Goal: Task Accomplishment & Management: Complete application form

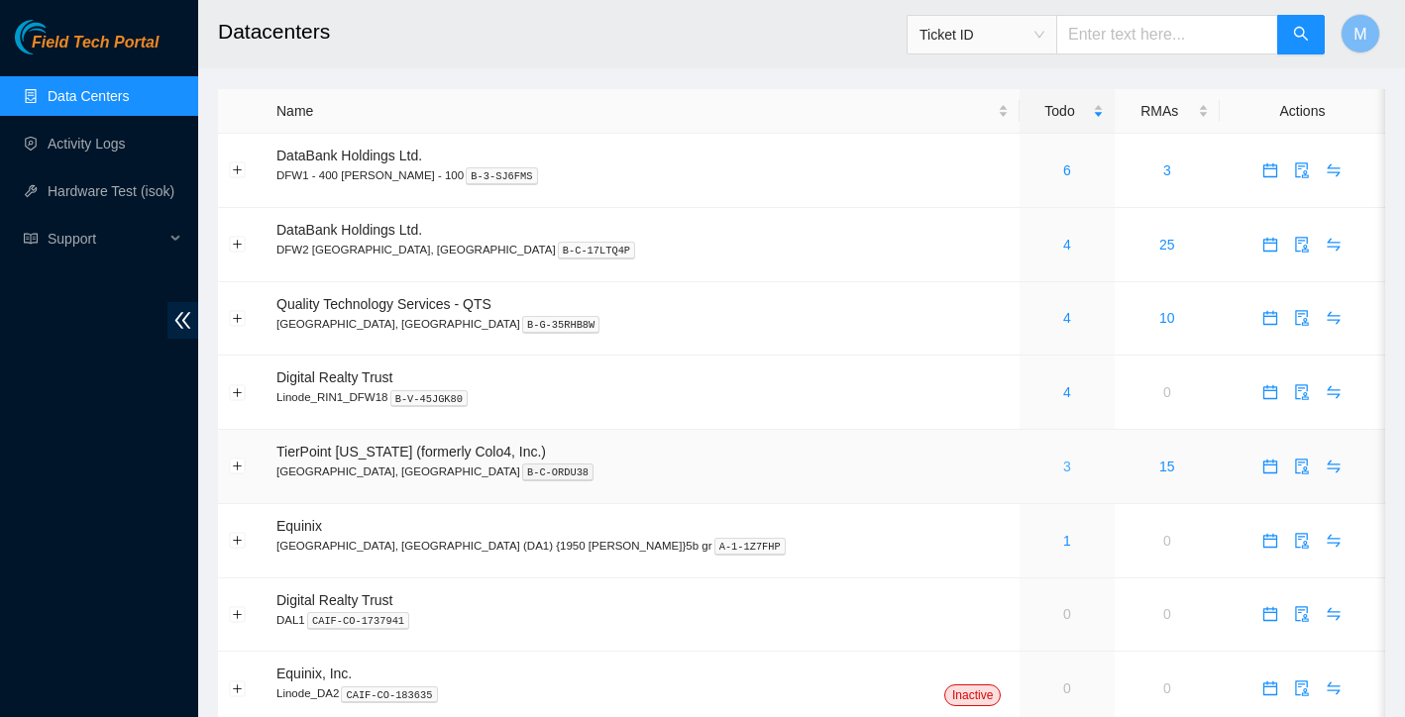
click at [1063, 465] on link "3" at bounding box center [1067, 467] width 8 height 16
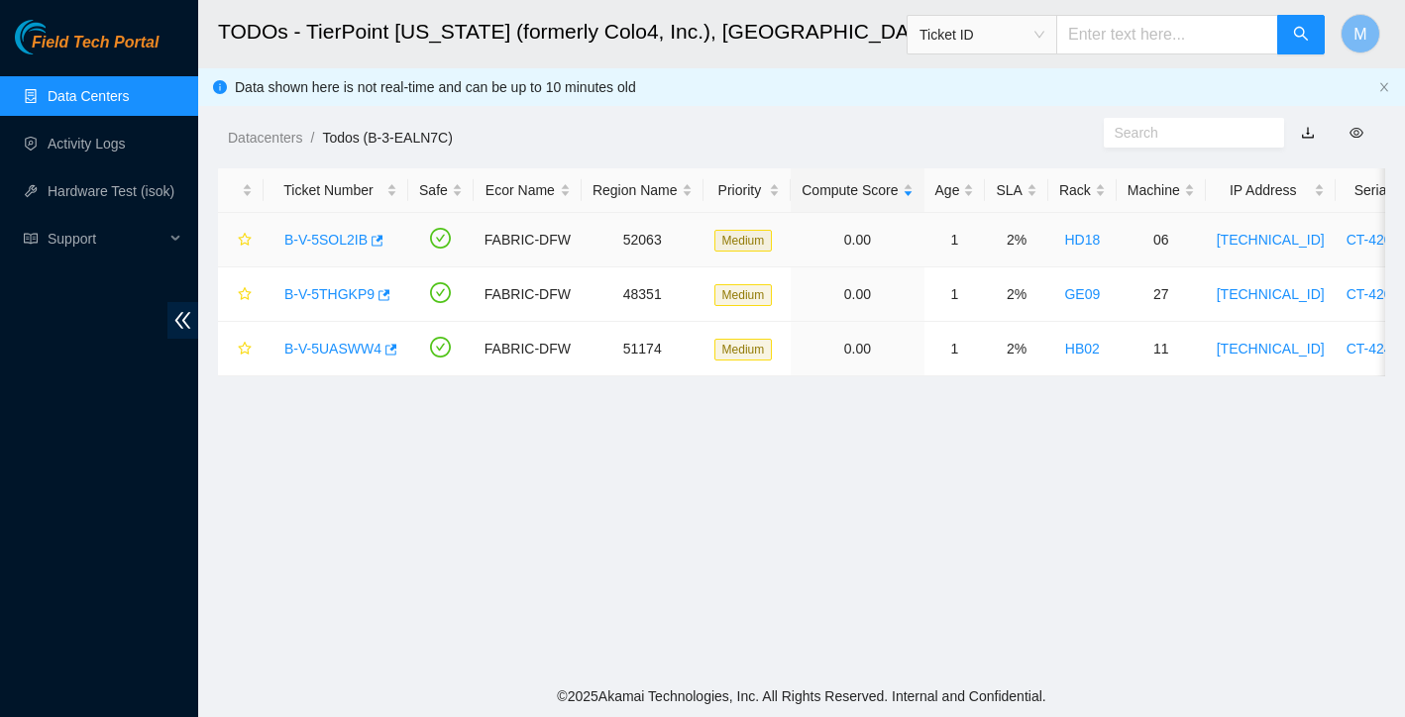
click at [330, 235] on link "B-V-5SOL2IB" at bounding box center [325, 240] width 83 height 16
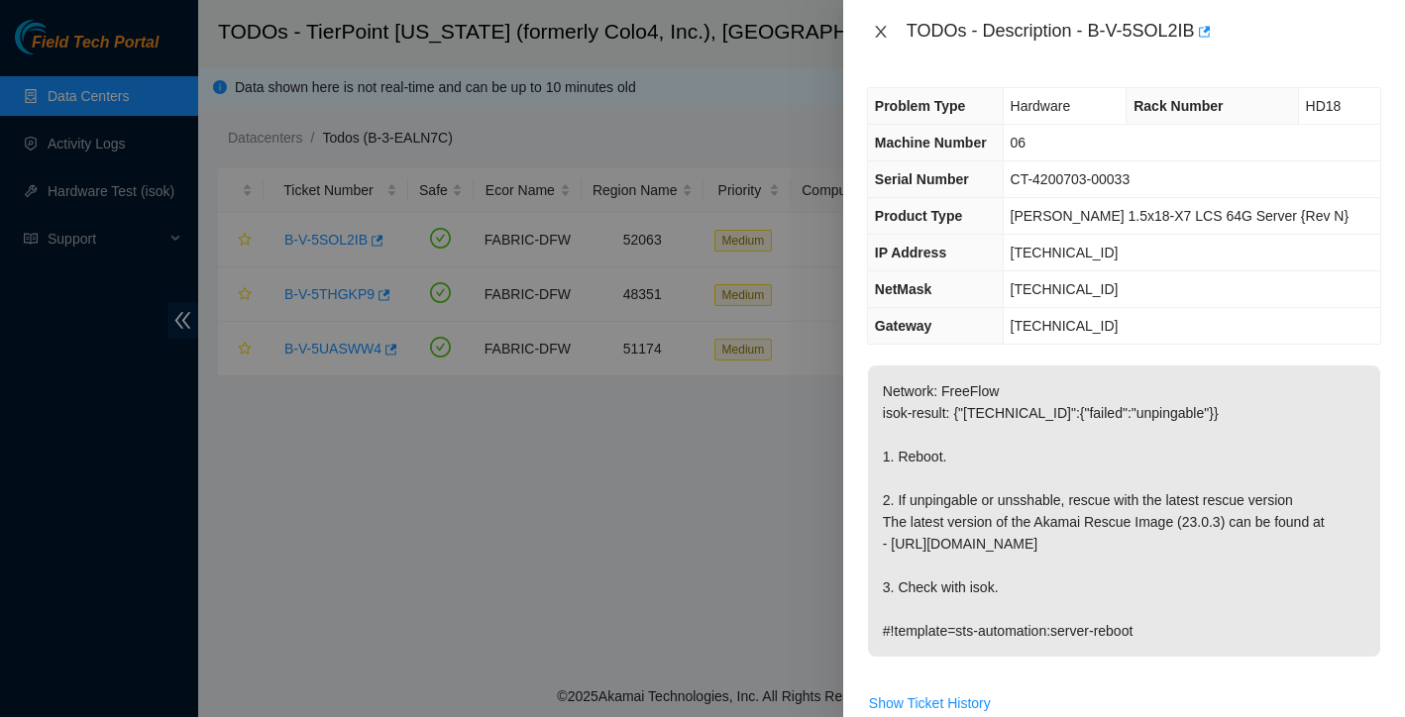
click at [880, 31] on icon "close" at bounding box center [880, 32] width 11 height 12
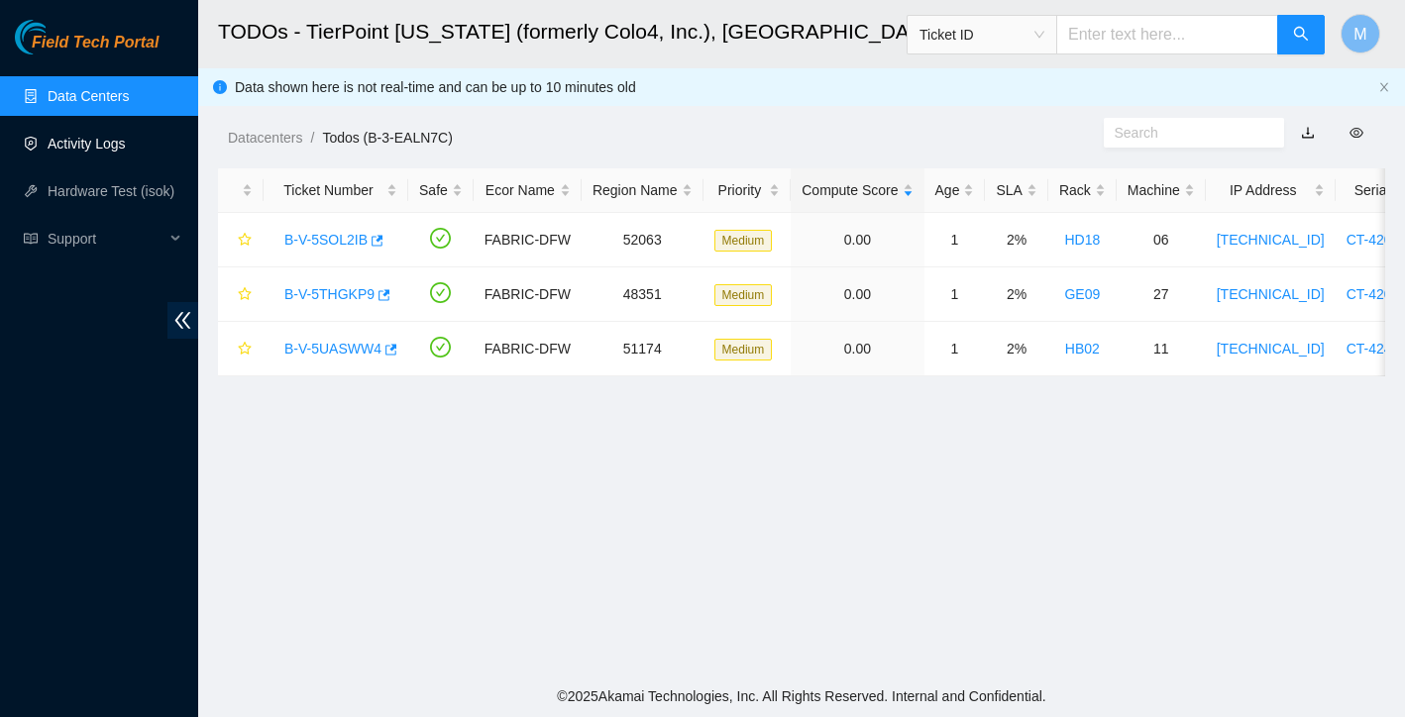
click at [62, 148] on link "Activity Logs" at bounding box center [87, 144] width 78 height 16
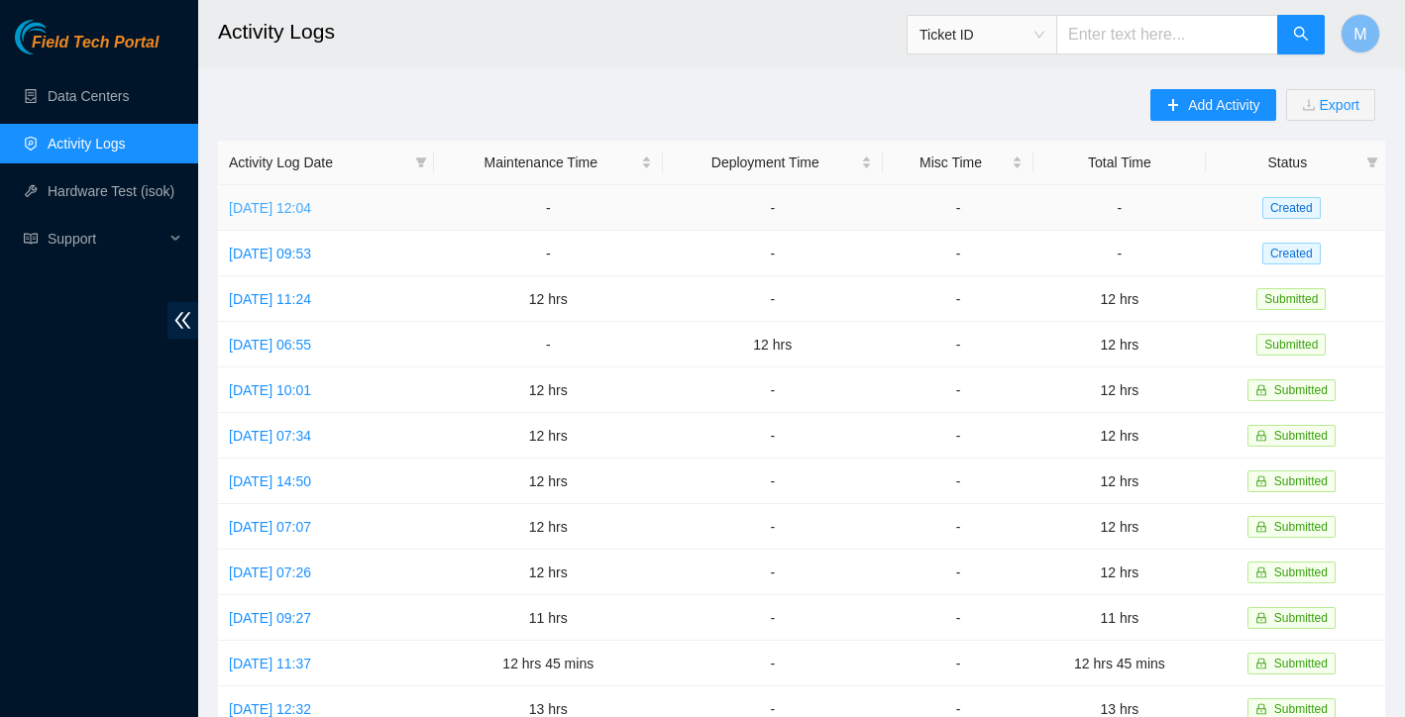
click at [311, 213] on link "[DATE] 12:04" at bounding box center [270, 208] width 82 height 16
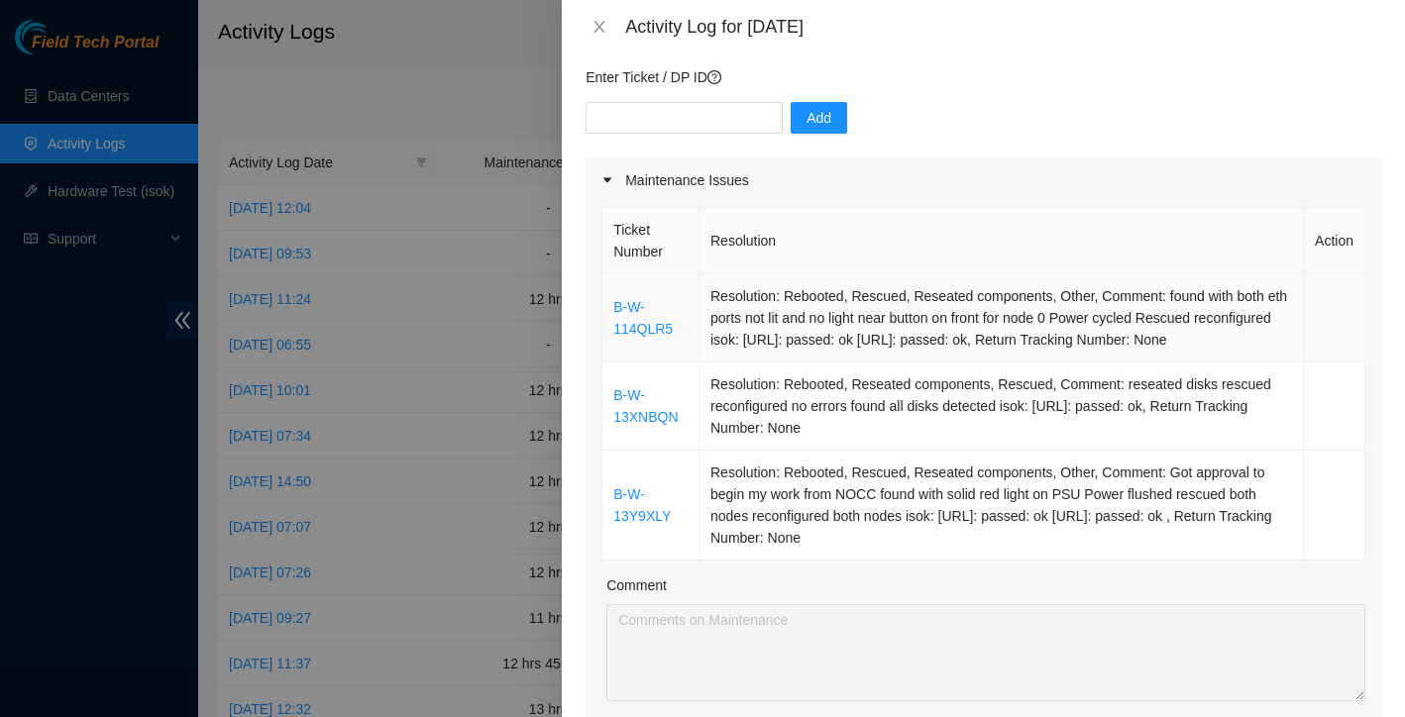
scroll to position [156, 0]
click at [594, 21] on icon "close" at bounding box center [600, 27] width 16 height 16
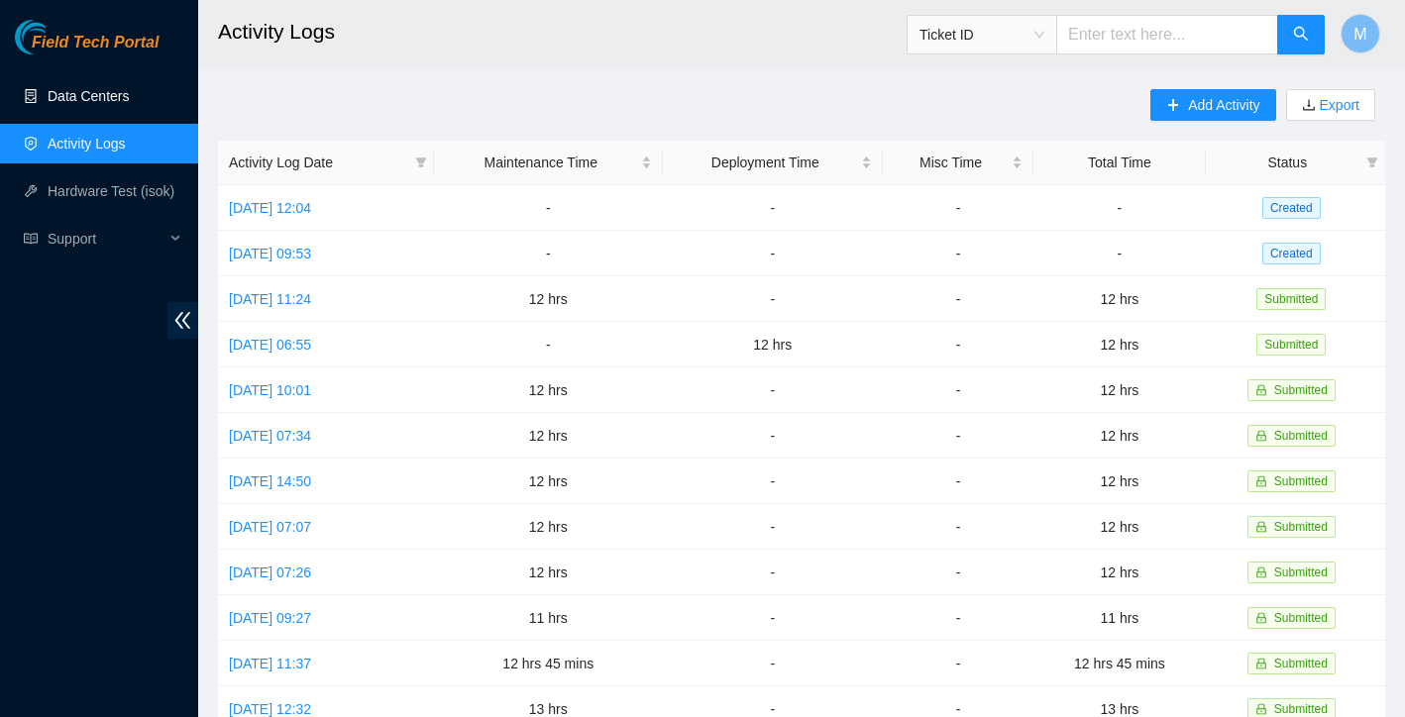
click at [120, 104] on link "Data Centers" at bounding box center [88, 96] width 81 height 16
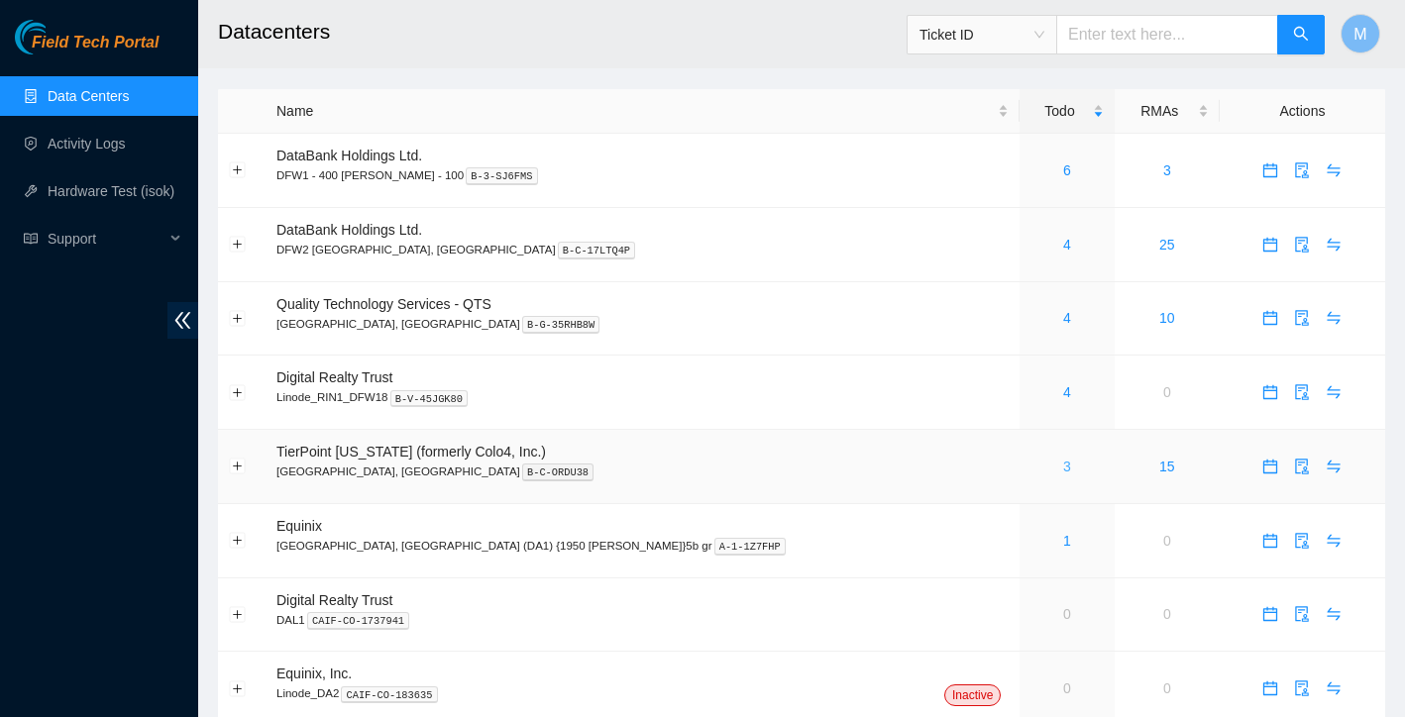
click at [1063, 465] on link "3" at bounding box center [1067, 467] width 8 height 16
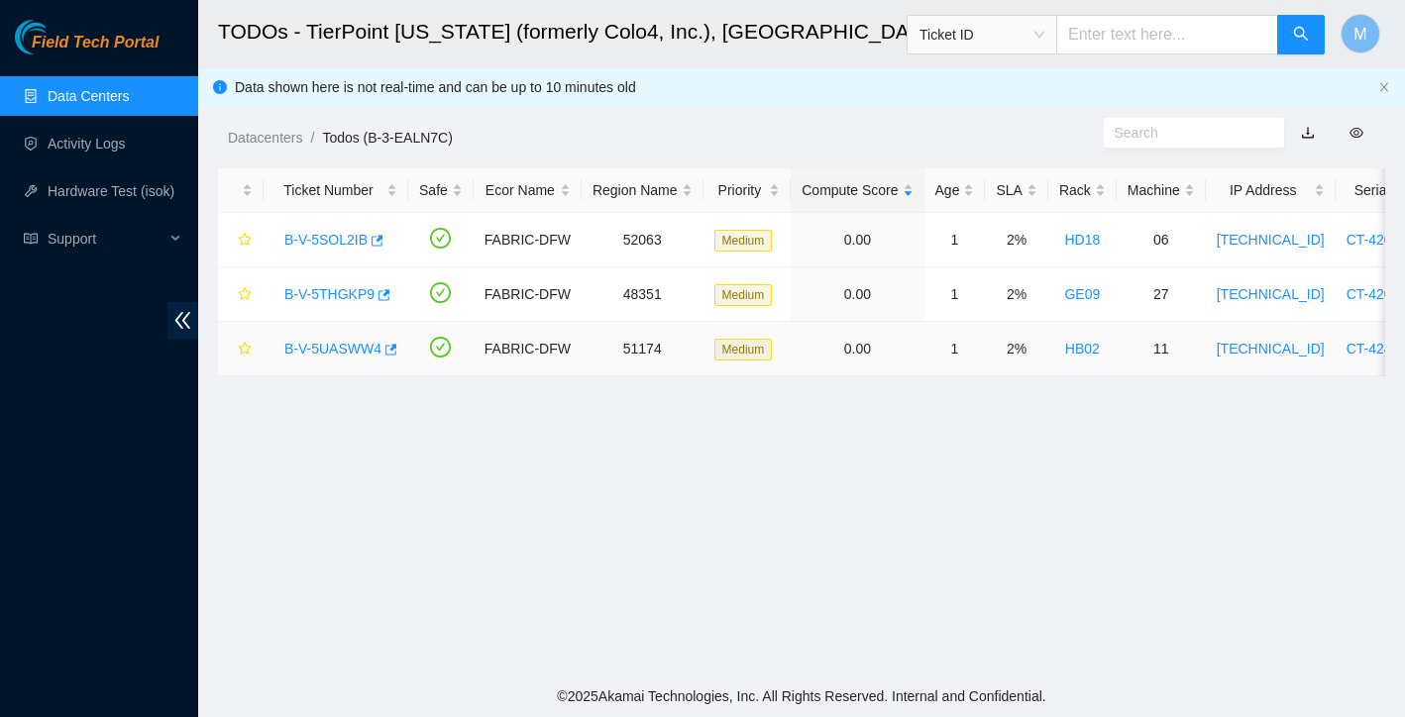
click at [335, 356] on link "B-V-5UASWW4" at bounding box center [332, 349] width 97 height 16
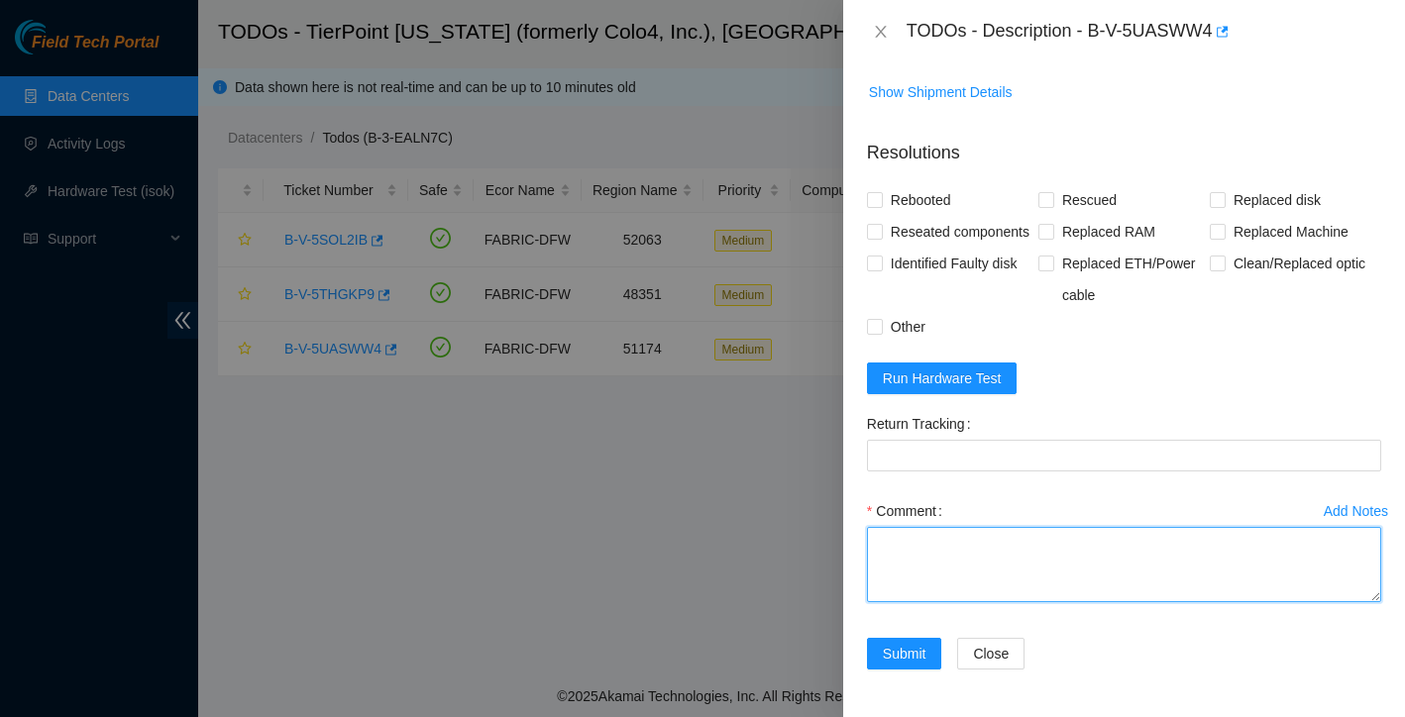
scroll to position [1542, 0]
click at [932, 587] on textarea "Comment" at bounding box center [1124, 564] width 514 height 75
paste textarea "Ticket: New SN: Bad SN:"
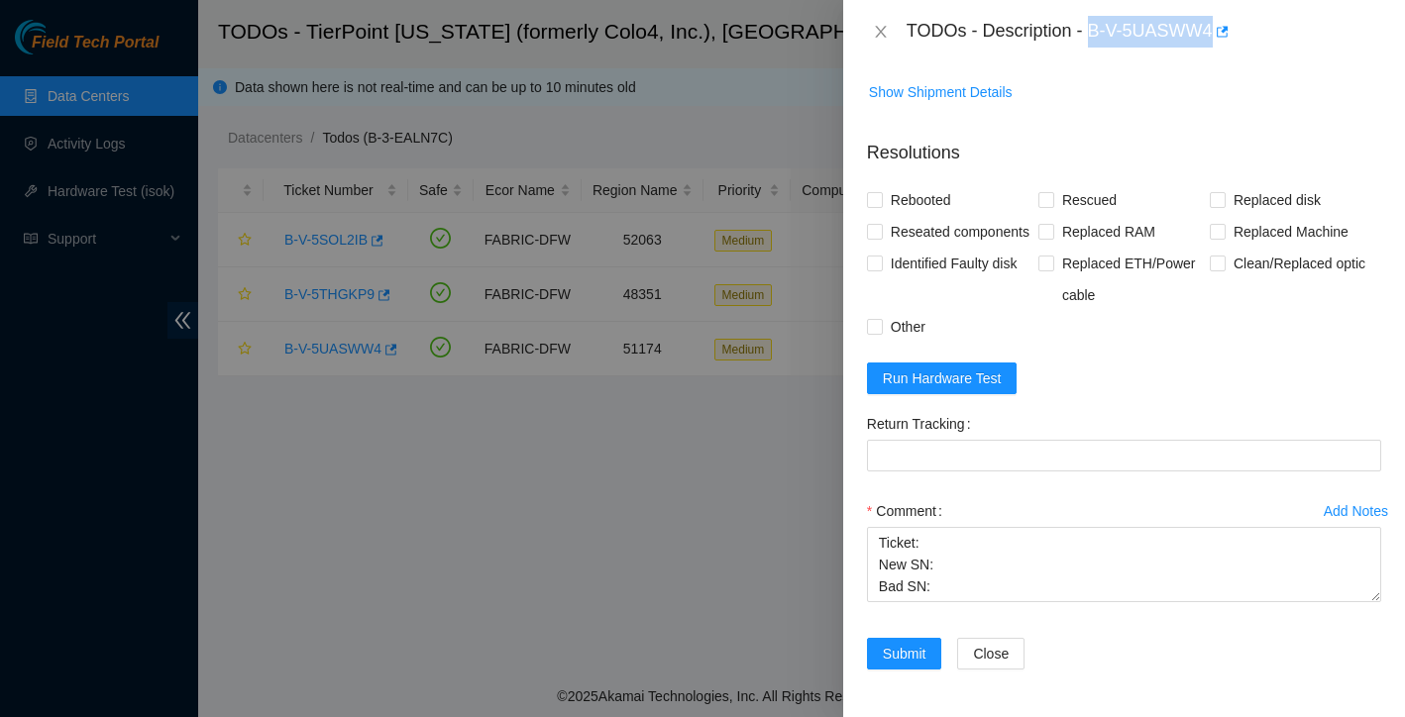
drag, startPoint x: 1093, startPoint y: 33, endPoint x: 1217, endPoint y: 27, distance: 124.0
click at [1217, 27] on div "TODOs - Description - B-V-5UASWW4" at bounding box center [1144, 32] width 475 height 32
copy div "B-V-5UASWW4"
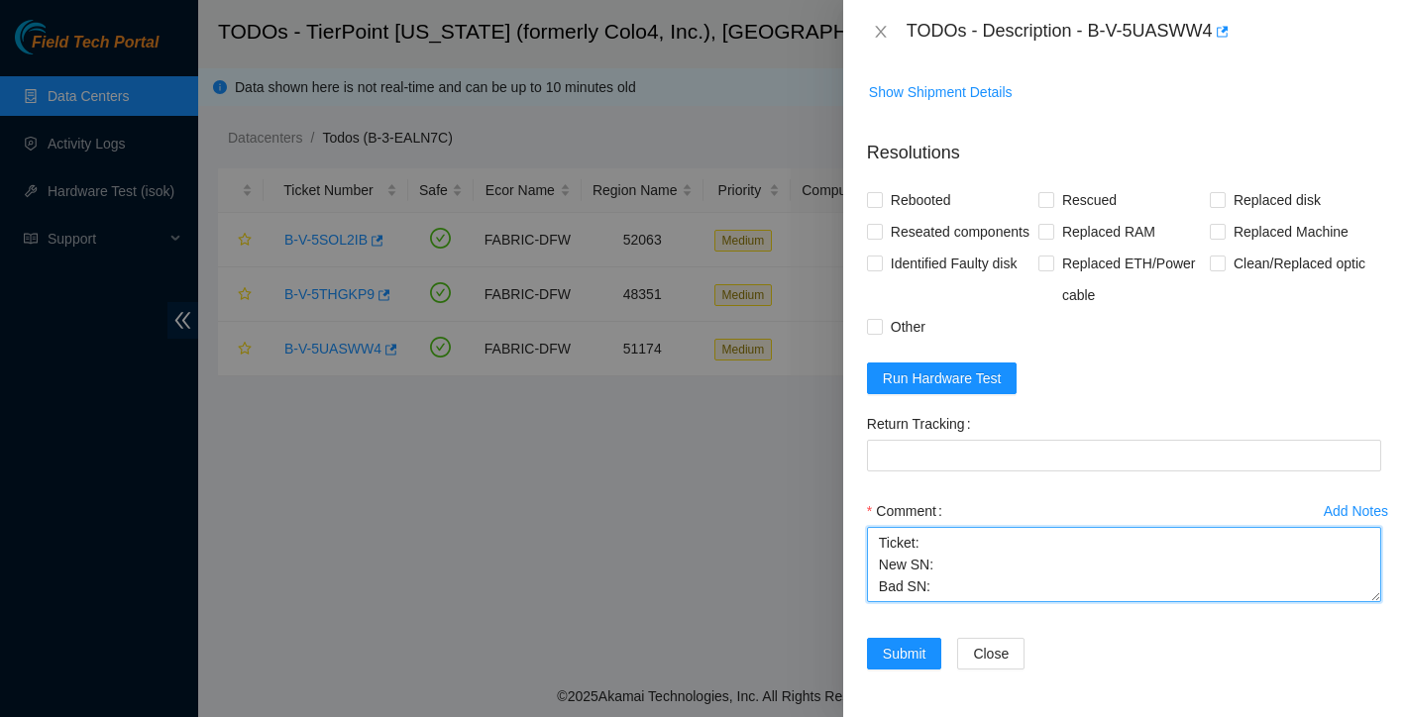
click at [939, 562] on textarea "Ticket: New SN: Bad SN:" at bounding box center [1124, 564] width 514 height 75
click at [948, 536] on textarea "Ticket: New SN: Bad SN:" at bounding box center [1124, 564] width 514 height 75
paste textarea "B-V-5UASWW4"
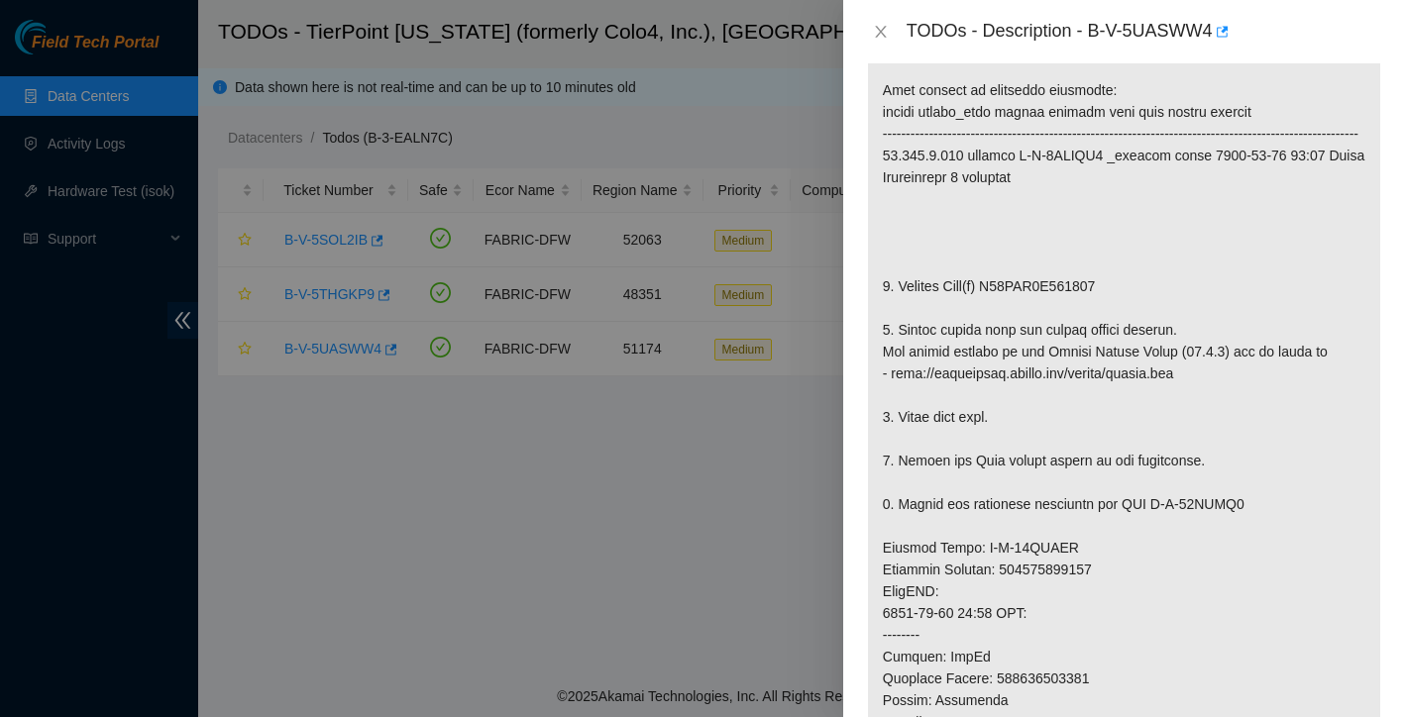
scroll to position [355, 0]
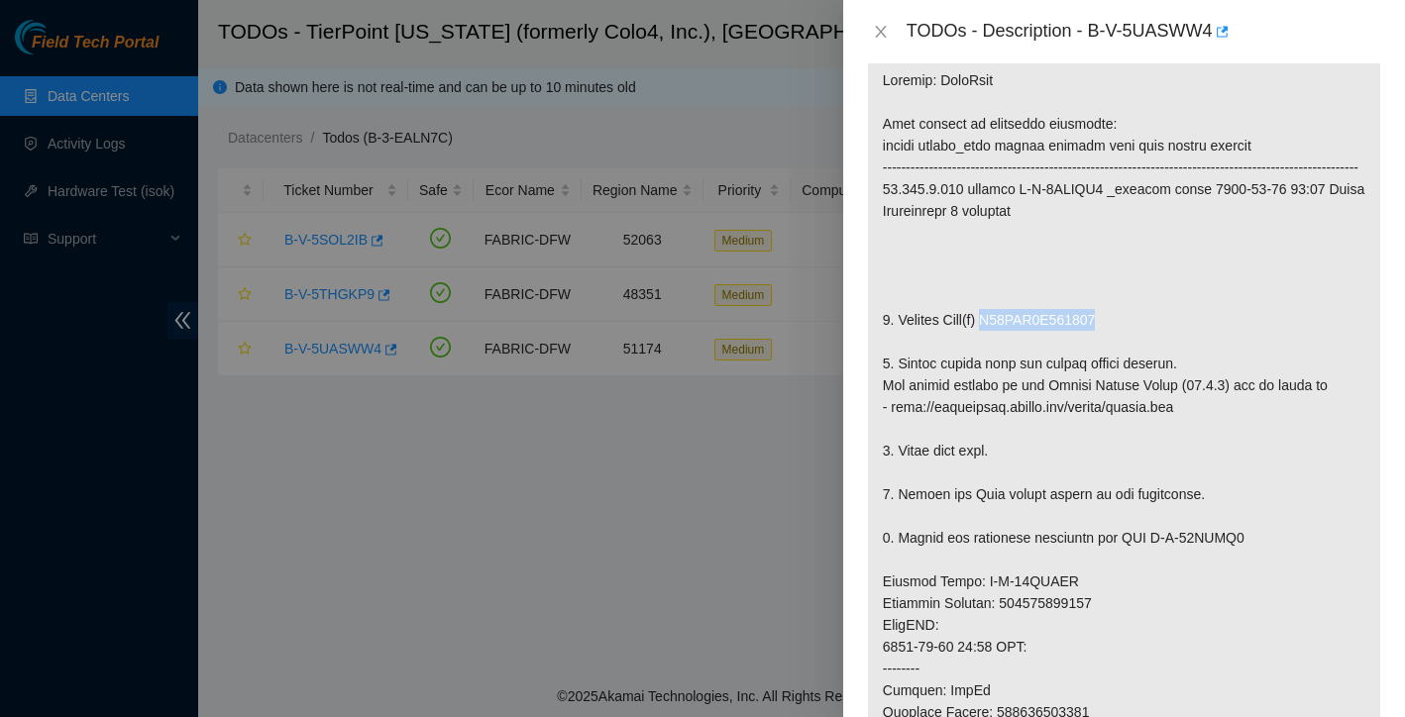
drag, startPoint x: 1003, startPoint y: 343, endPoint x: 1144, endPoint y: 335, distance: 141.9
click at [1144, 335] on p at bounding box center [1124, 592] width 512 height 1076
copy p "S64HNT0X602062"
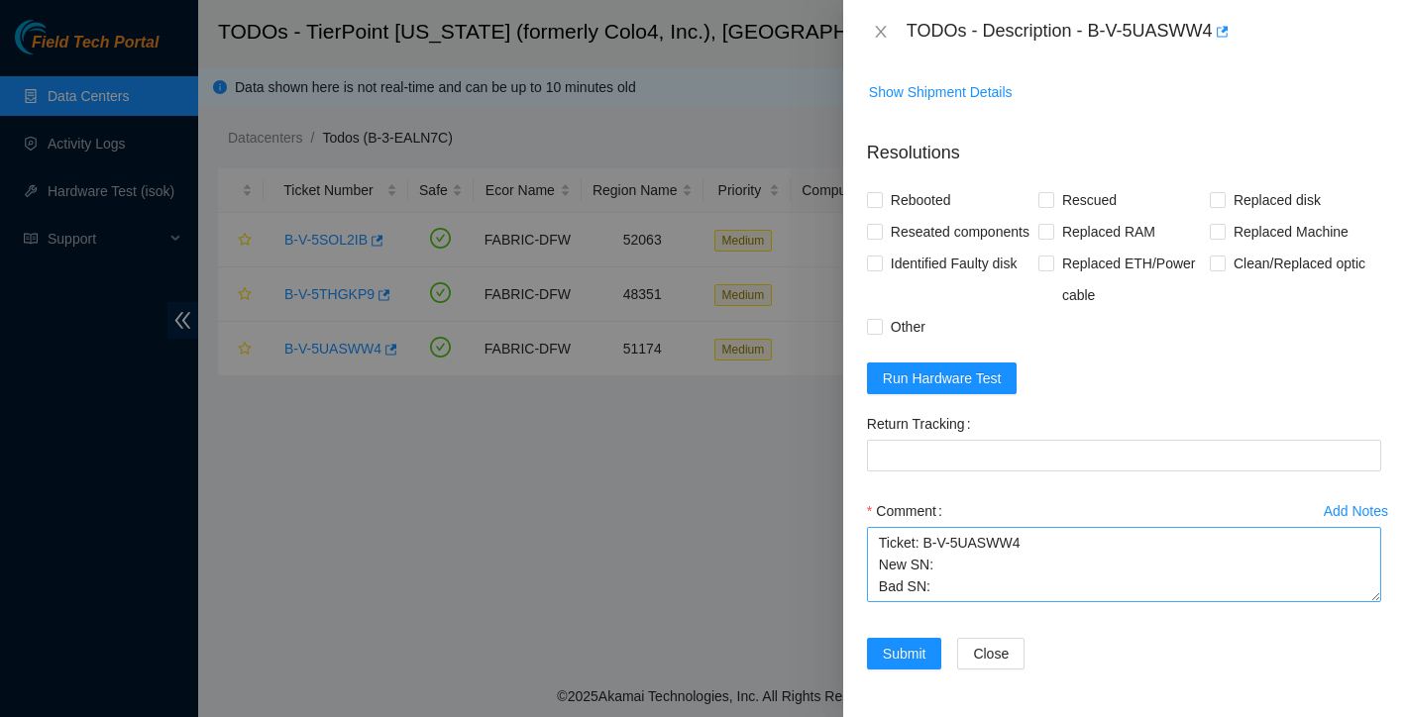
scroll to position [1542, 0]
click at [952, 588] on textarea "Ticket: B-V-5UASWW4 New SN: Bad SN:" at bounding box center [1124, 564] width 514 height 75
paste textarea "S64HNT0X602062"
click at [962, 557] on textarea "Ticket: B-V-5UASWW4 New SN: Bad SN: S64HNT0X602062" at bounding box center [1124, 564] width 514 height 75
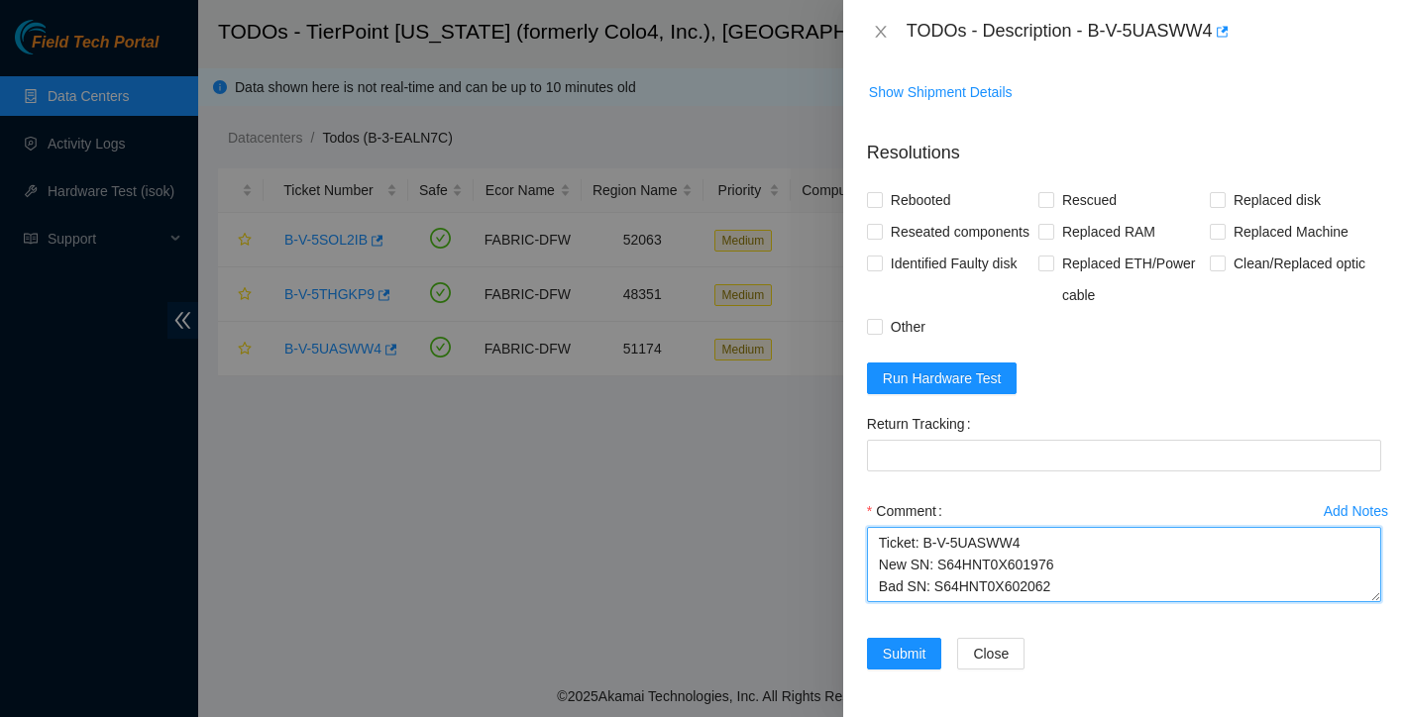
click at [1091, 573] on textarea "Ticket: B-V-5UASWW4 New SN: S64HNT0X601976 Bad SN: S64HNT0X602062" at bounding box center [1124, 564] width 514 height 75
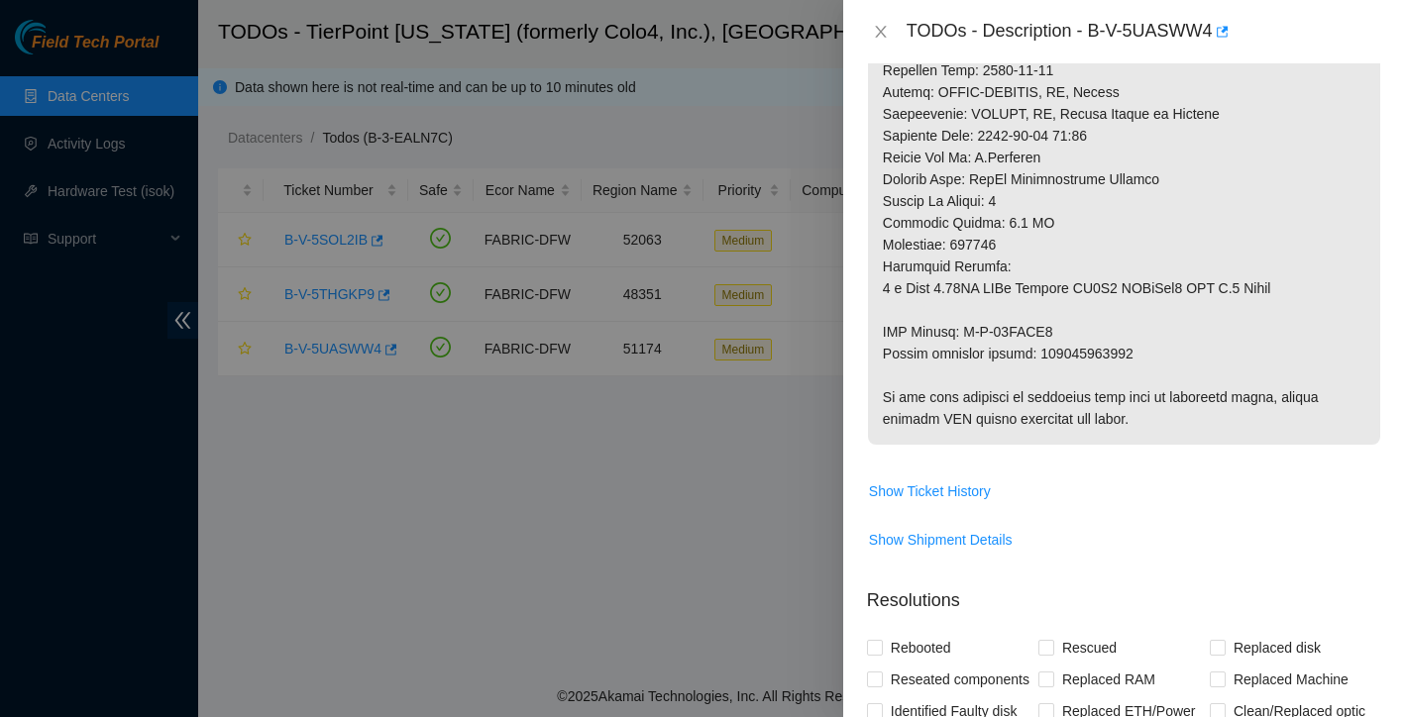
scroll to position [729, 0]
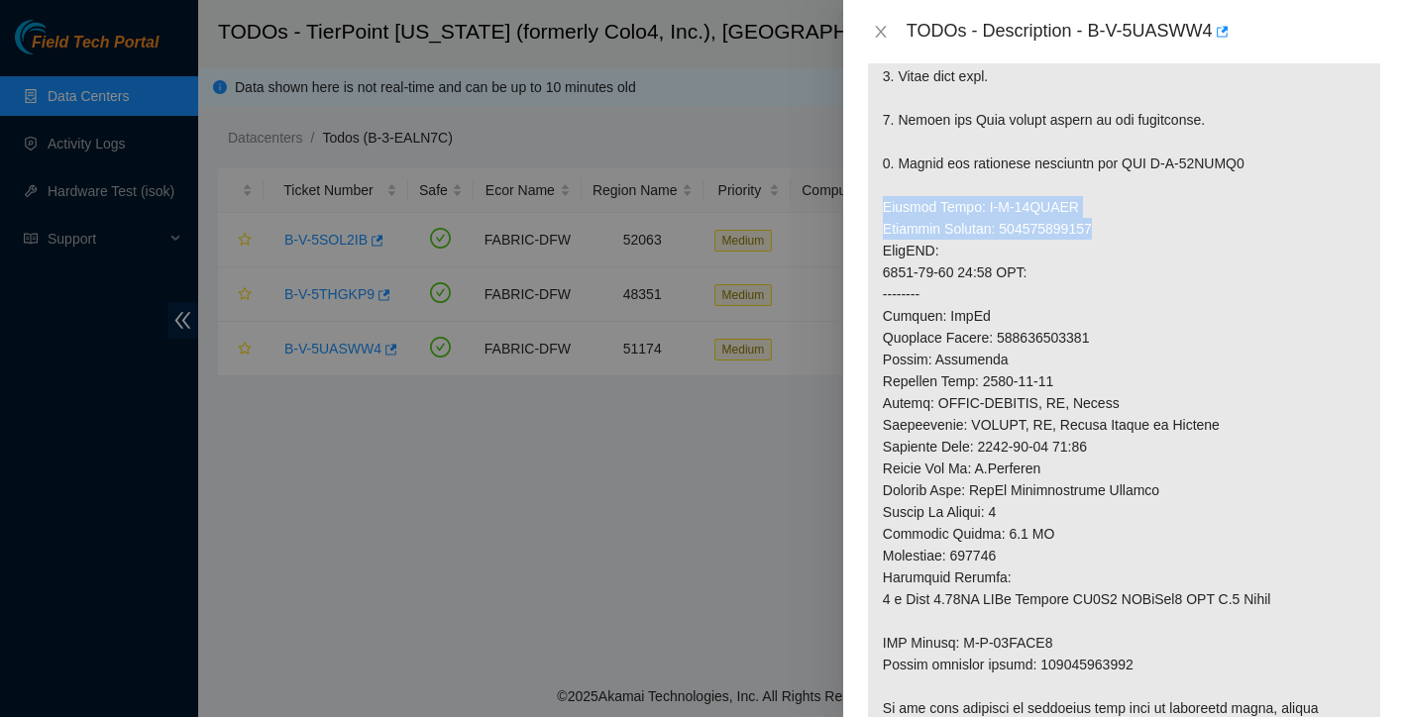
drag, startPoint x: 884, startPoint y: 228, endPoint x: 1127, endPoint y: 251, distance: 243.8
click at [1127, 251] on p at bounding box center [1124, 218] width 512 height 1076
copy p "Service Order: B-W-13WOMRX Tracking Numbers: 392421422390"
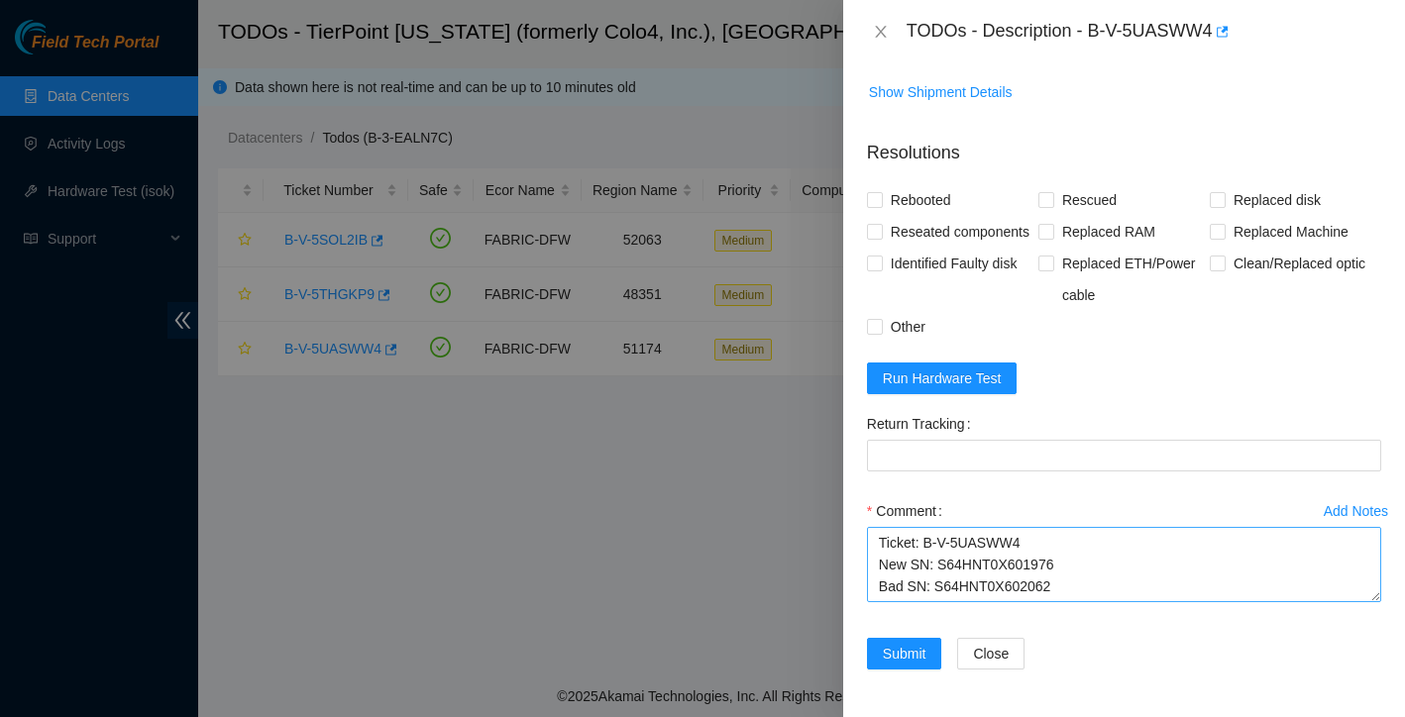
scroll to position [1542, 0]
click at [1080, 567] on textarea "Ticket: B-V-5UASWW4 New SN: S64HNT0X601976 Bad SN: S64HNT0X602062" at bounding box center [1124, 564] width 514 height 75
paste textarea "Service Order: B-W-13WOMRX Tracking Numbers: 392421422390"
click at [884, 571] on textarea "Ticket: B-V-5UASWW4 New SN: S64HNT0X601976 Bad SN: S64HNT0X602062 Service Order…" at bounding box center [1124, 564] width 514 height 75
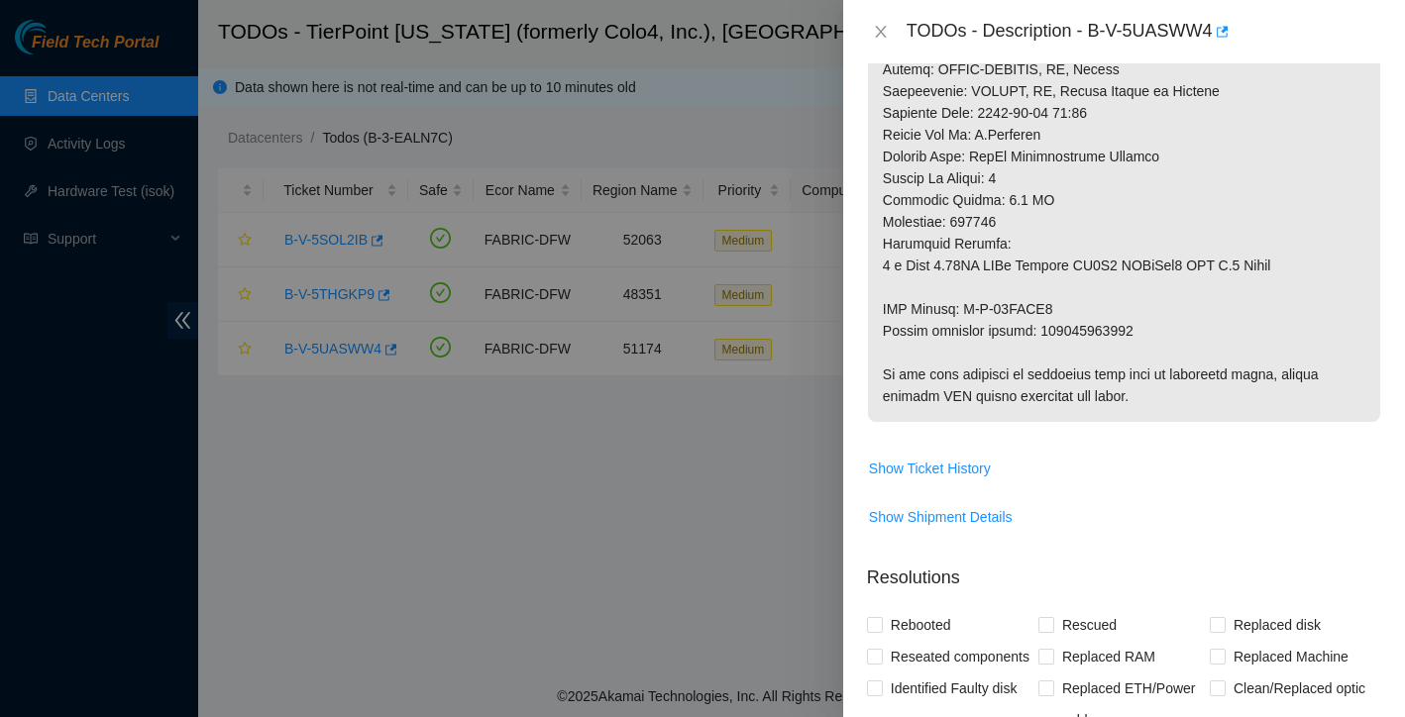
scroll to position [1050, 0]
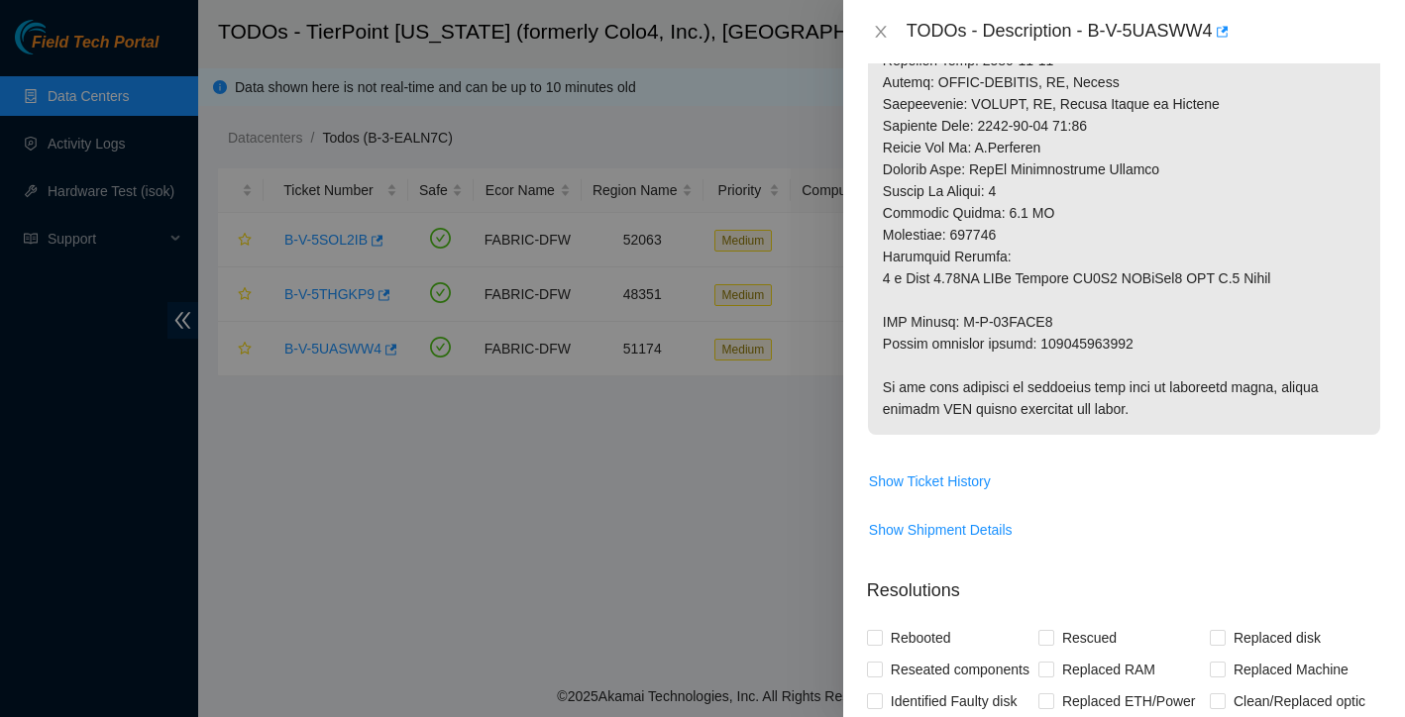
drag, startPoint x: 883, startPoint y: 343, endPoint x: 1141, endPoint y: 370, distance: 260.0
copy p "RMA Return: B-W-13WOMS6 Return tracking number: 392421492331"
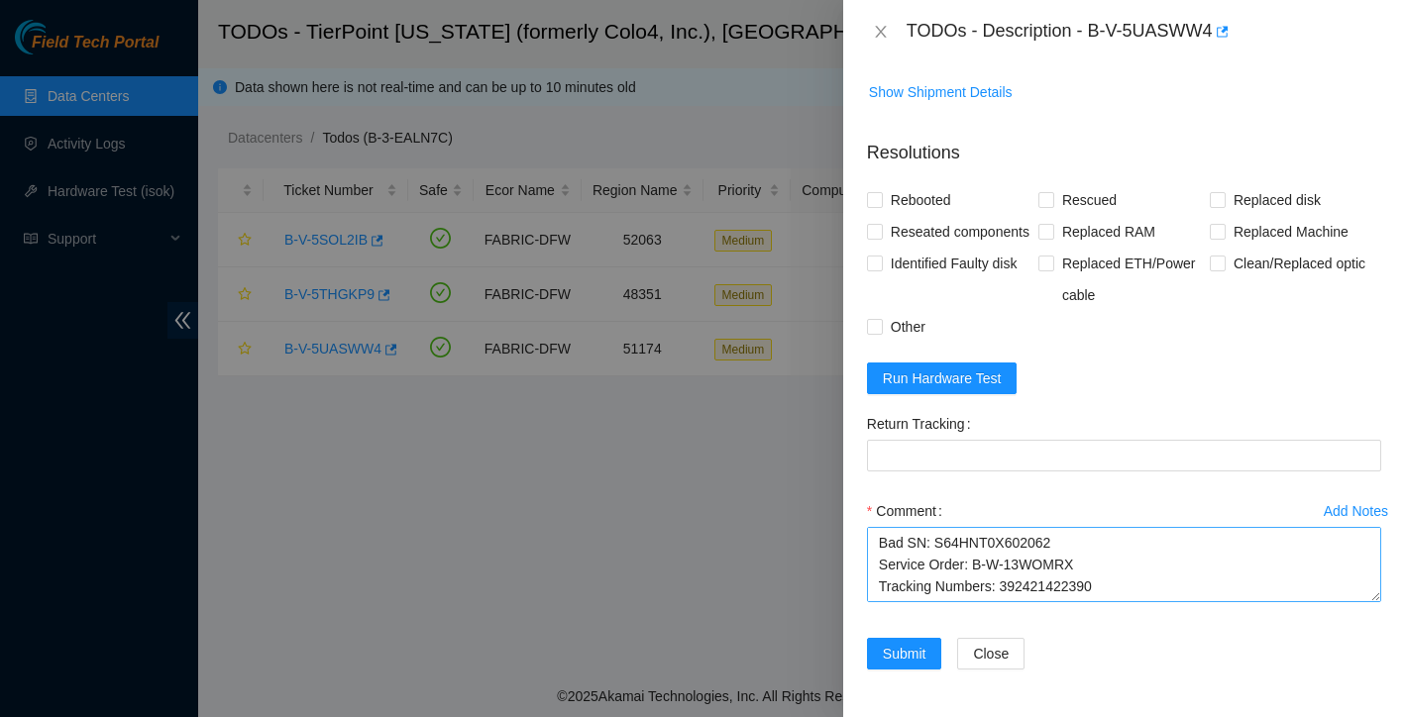
scroll to position [1542, 0]
click at [912, 591] on textarea "Ticket: B-V-5UASWW4 New SN: S64HNT0X601976 Bad SN: S64HNT0X602062 Service Order…" at bounding box center [1124, 564] width 514 height 75
paste textarea "RMA Return: B-W-13WOMS6 Return tracking number: 392421492331"
click at [885, 554] on textarea "Ticket: B-V-5UASWW4 New SN: S64HNT0X601976 Bad SN: S64HNT0X602062 Service Order…" at bounding box center [1124, 564] width 514 height 75
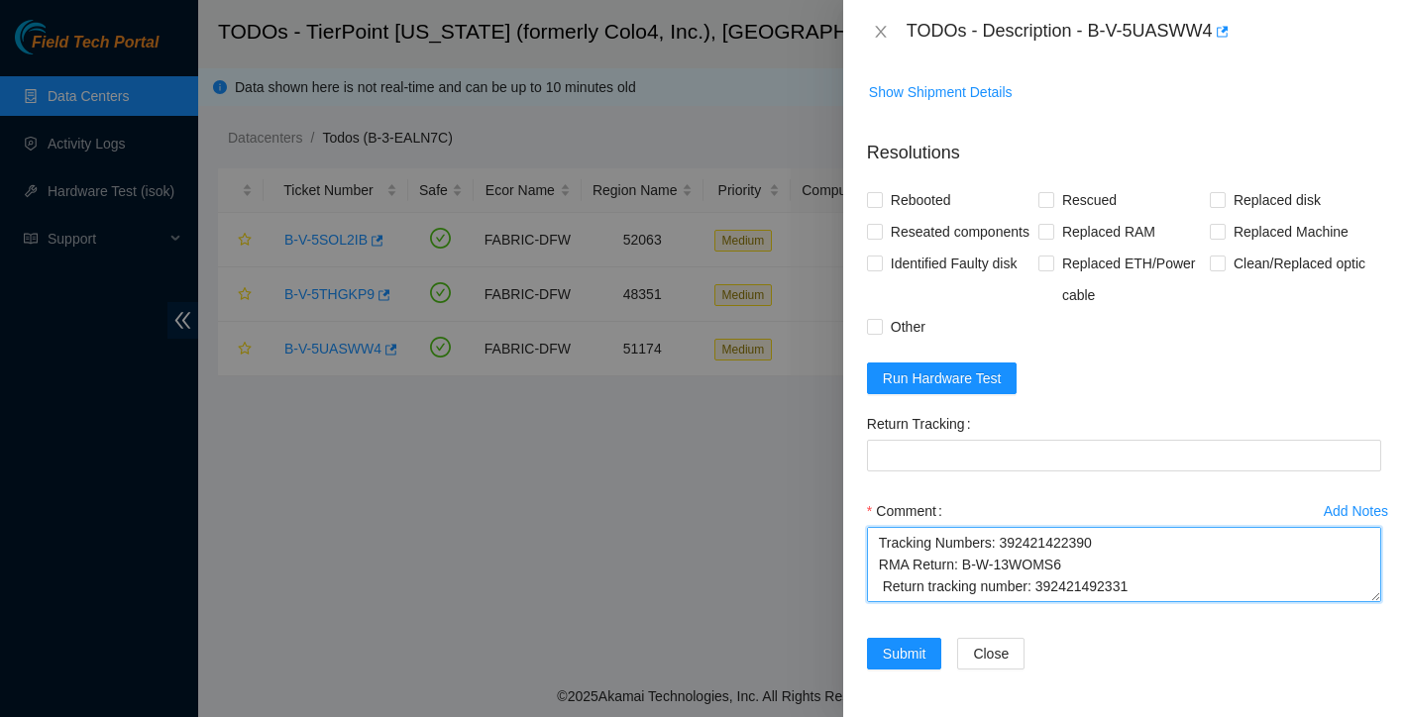
click at [887, 547] on textarea "Ticket: B-V-5UASWW4 New SN: S64HNT0X601976 Bad SN: S64HNT0X602062 Service Order…" at bounding box center [1124, 564] width 514 height 75
drag, startPoint x: 1039, startPoint y: 571, endPoint x: 1161, endPoint y: 569, distance: 121.9
click at [1161, 569] on textarea "Ticket: B-V-5UASWW4 New SN: S64HNT0X601976 Bad SN: S64HNT0X602062 Service Order…" at bounding box center [1124, 564] width 514 height 75
type textarea "Ticket: B-V-5UASWW4 New SN: S64HNT0X601976 Bad SN: S64HNT0X602062 Service Order…"
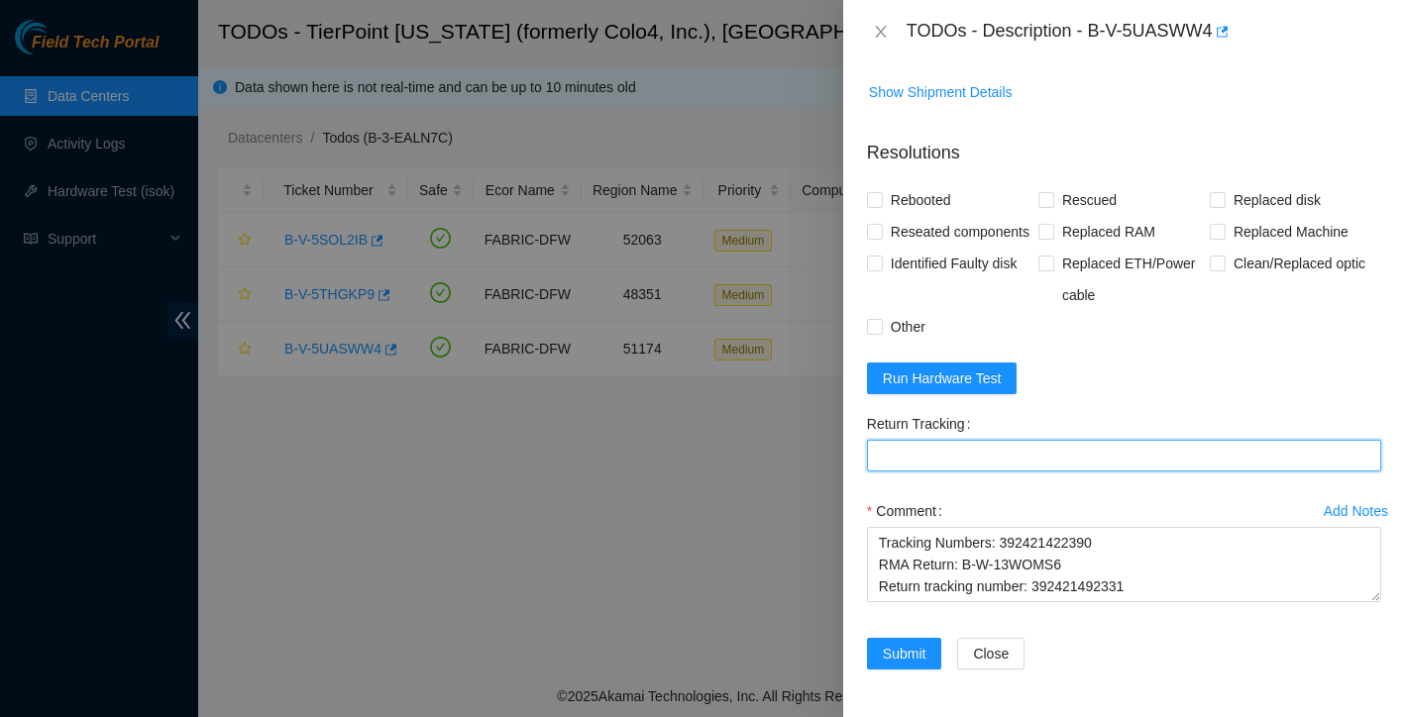
click at [1028, 459] on Tracking "Return Tracking" at bounding box center [1124, 456] width 514 height 32
paste Tracking "392421492331"
type Tracking "392421492331"
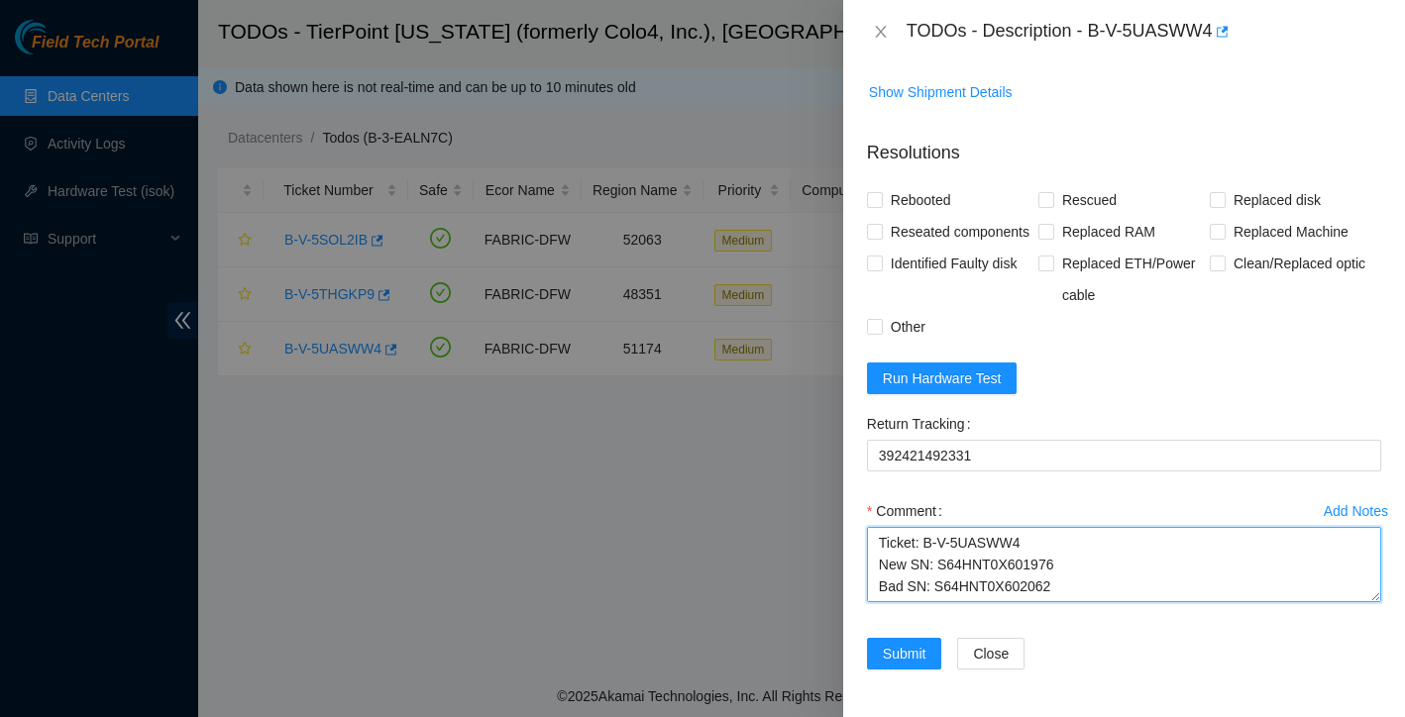
click at [1125, 568] on textarea "Ticket: B-V-5UASWW4 New SN: S64HNT0X601976 Bad SN: S64HNT0X602062 Service Order…" at bounding box center [1124, 564] width 514 height 75
click at [1080, 557] on textarea "Ticket: B-V-5UASWW4 New SN: S64HNT0X601976 Bad SN: S64HNT0X602062 Service Order…" at bounding box center [1124, 564] width 514 height 75
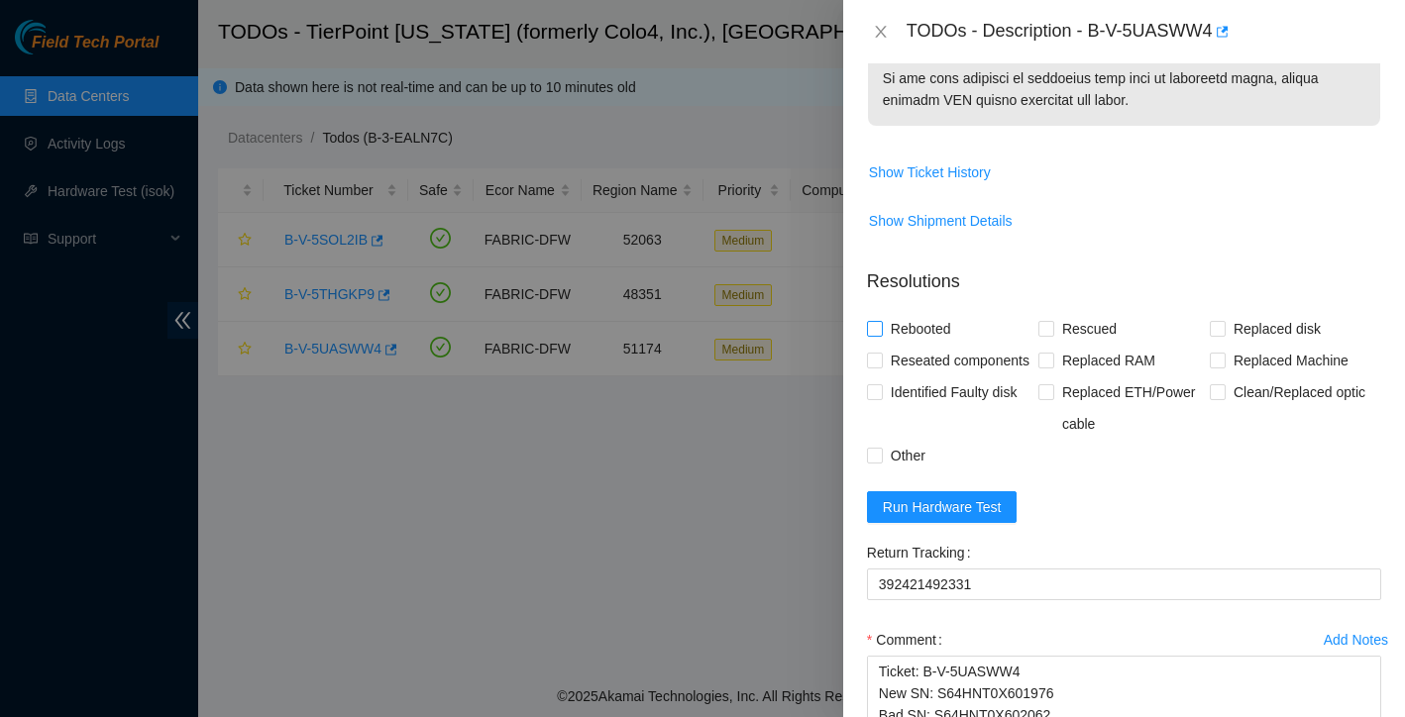
click at [880, 335] on input "Rebooted" at bounding box center [874, 328] width 14 height 14
checkbox input "true"
click at [1047, 335] on input "Rescued" at bounding box center [1045, 328] width 14 height 14
checkbox input "true"
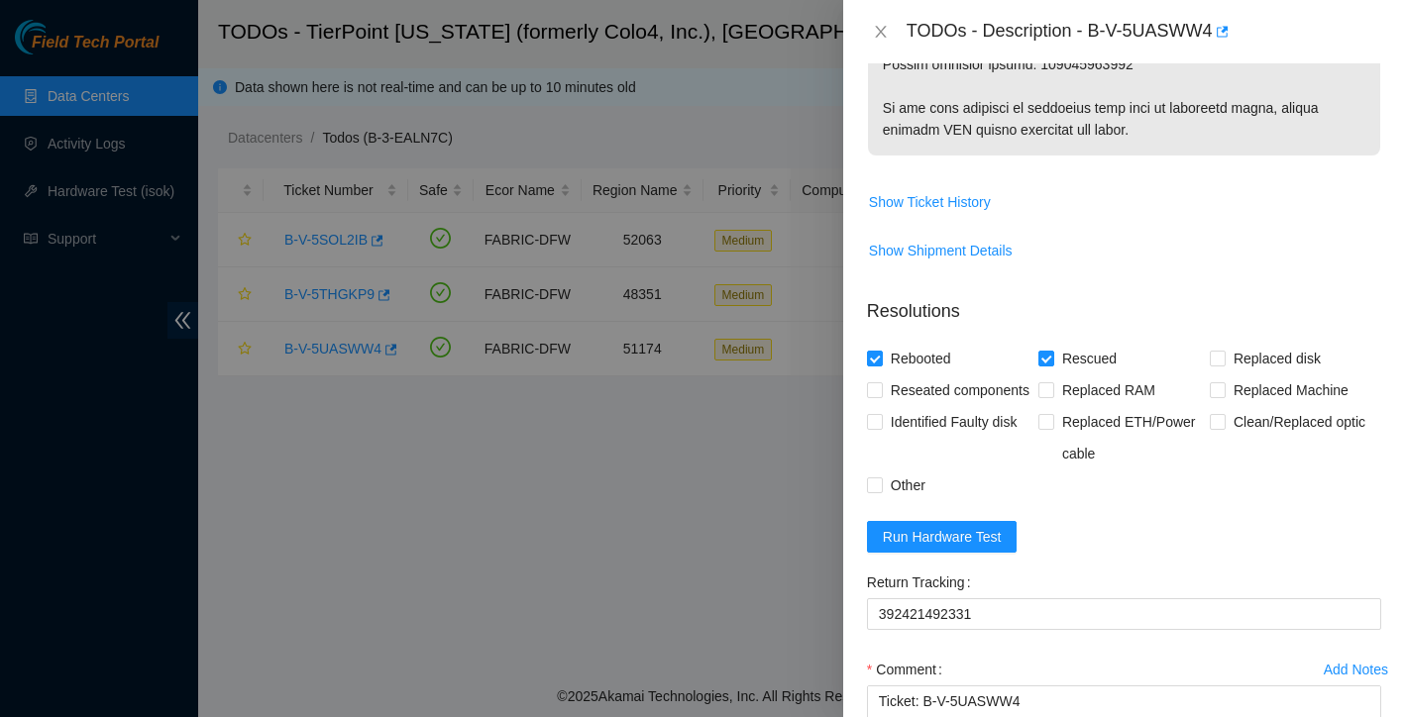
scroll to position [1516, 0]
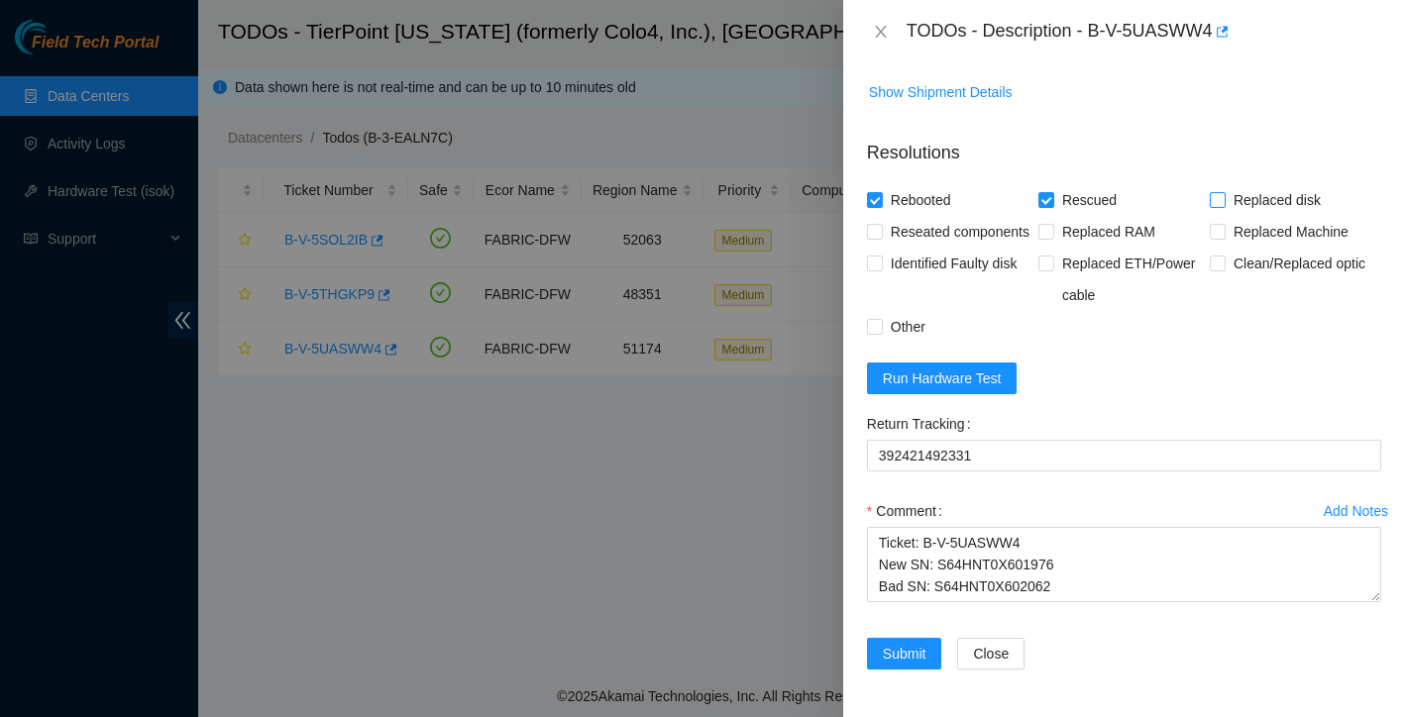
click at [1222, 196] on input "Replaced disk" at bounding box center [1217, 199] width 14 height 14
checkbox input "true"
click at [880, 224] on input "Reseated components" at bounding box center [874, 231] width 14 height 14
checkbox input "true"
click at [875, 333] on input "Other" at bounding box center [874, 326] width 14 height 14
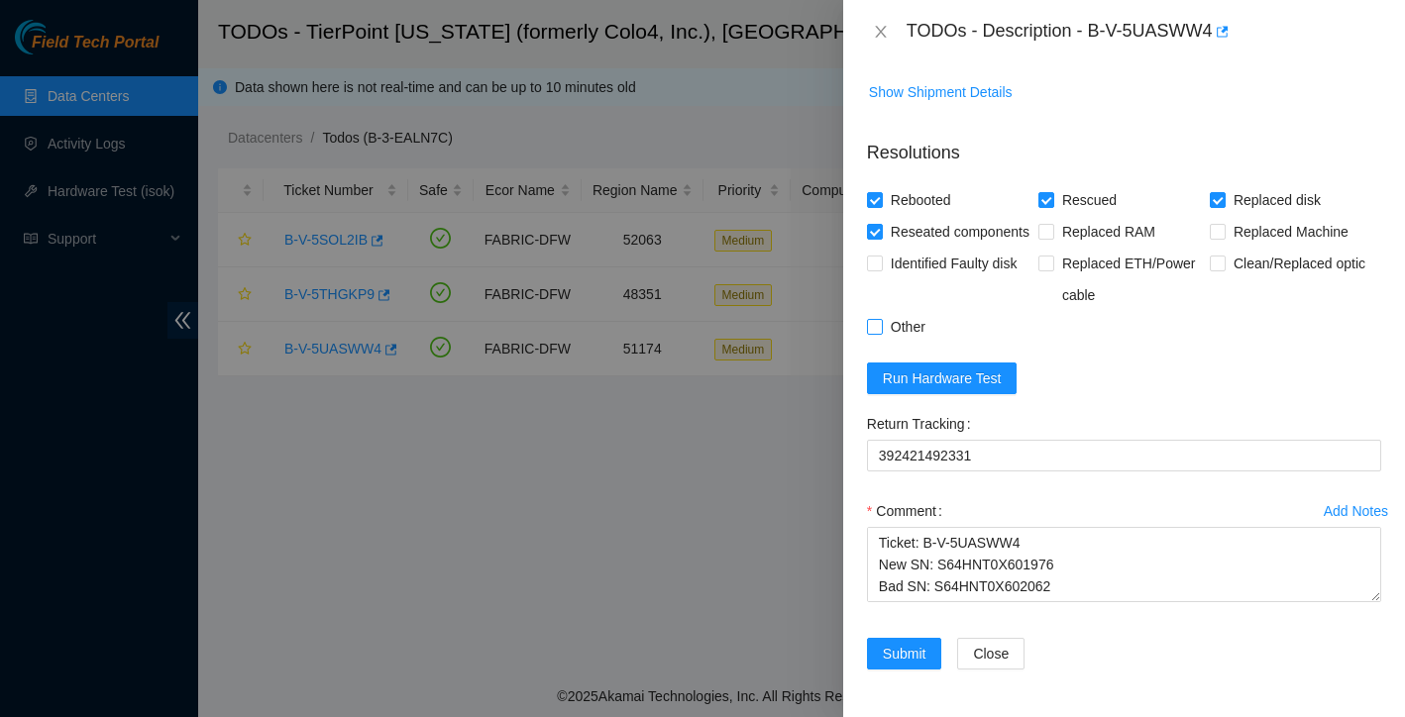
checkbox input "true"
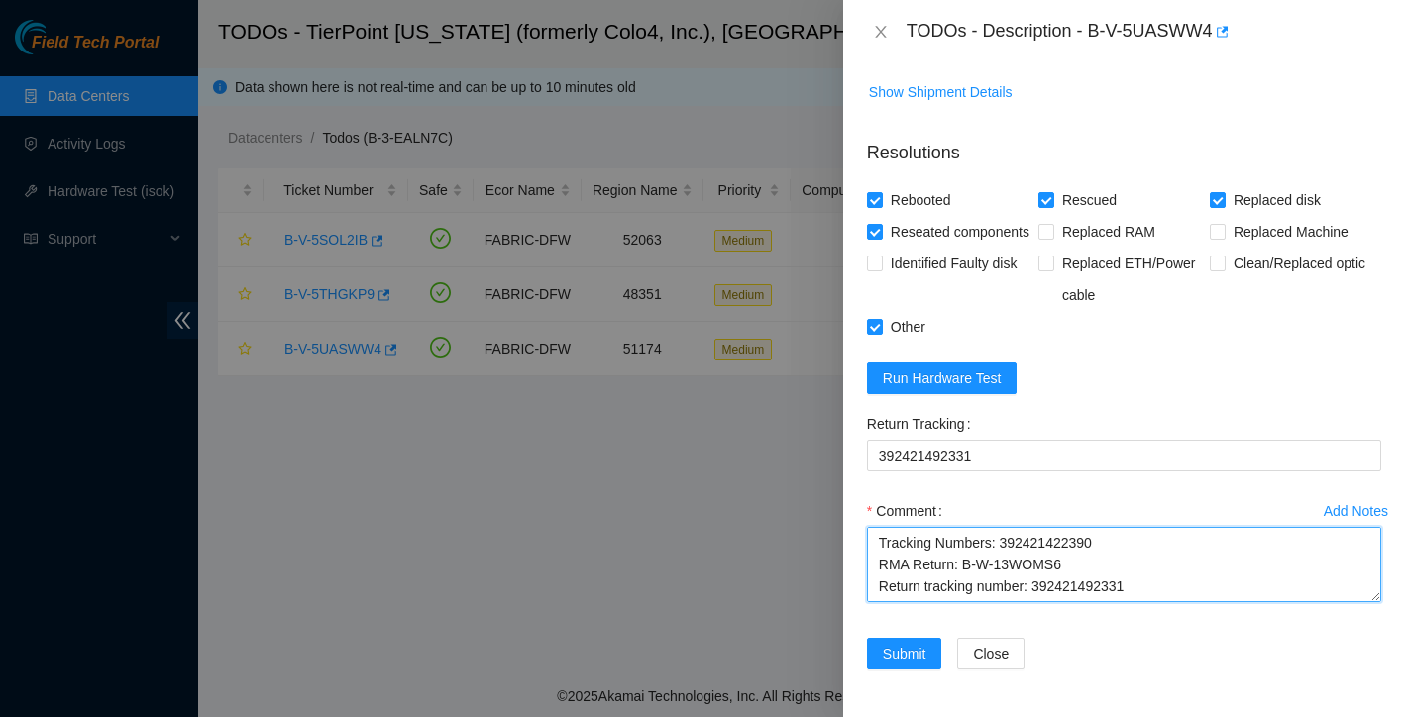
drag, startPoint x: 877, startPoint y: 542, endPoint x: 1195, endPoint y: 552, distance: 318.2
click at [1195, 552] on textarea "Ticket: B-V-5UASWW4 New SN: S64HNT0X601976 Bad SN: S64HNT0X602062 Service Order…" at bounding box center [1124, 564] width 514 height 75
click at [1124, 589] on textarea "Ticket: B-V-5UASWW4 New SN: S64HNT0X601976 Bad SN: S64HNT0X602062 Service Order…" at bounding box center [1124, 564] width 514 height 75
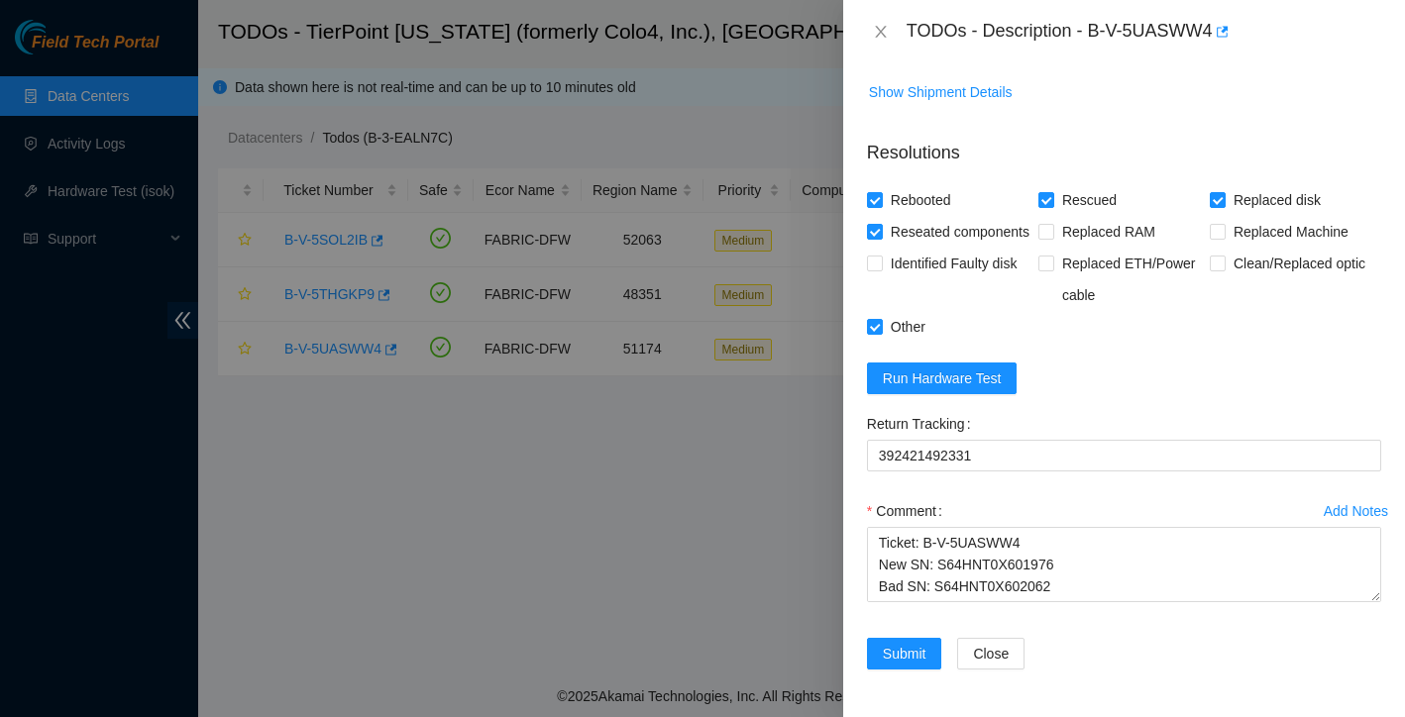
click at [1116, 414] on form "Resolutions Rebooted Rescued Replaced disk Reseated components Replaced RAM Rep…" at bounding box center [1124, 409] width 514 height 570
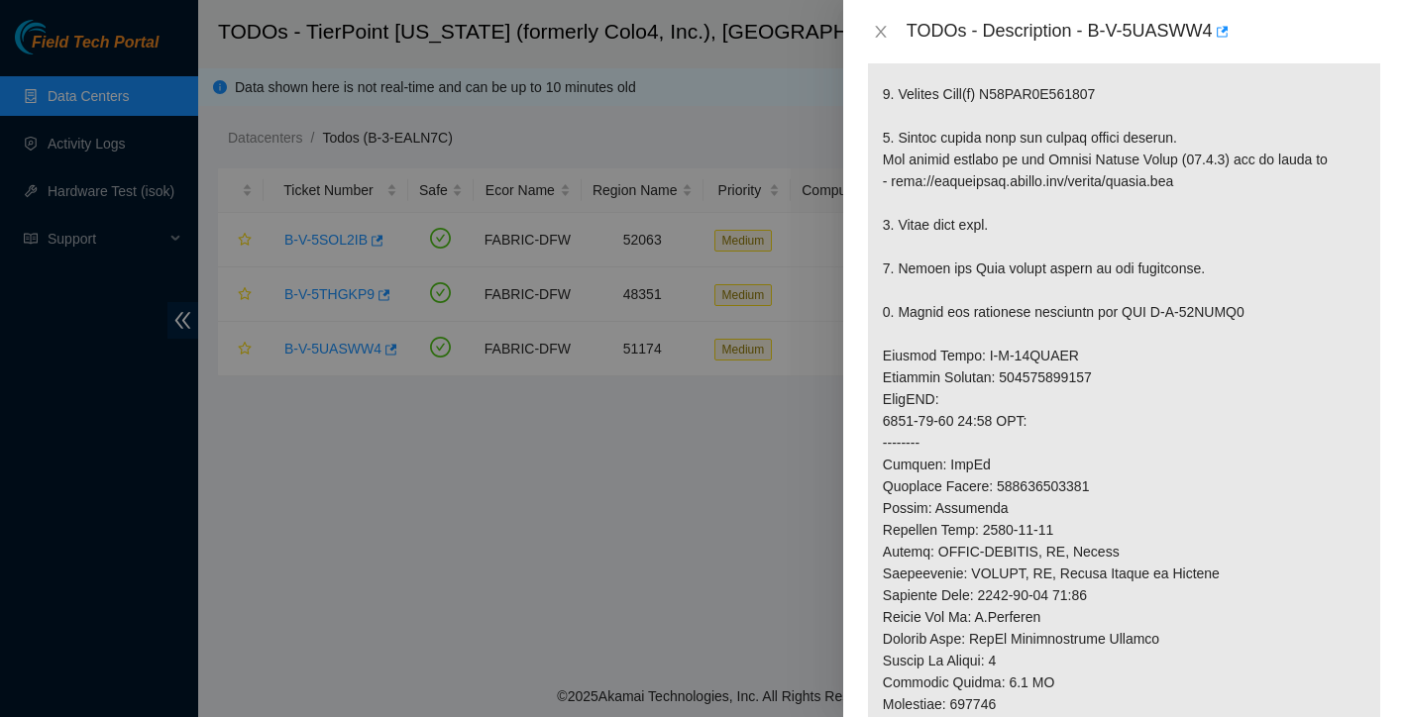
scroll to position [582, 0]
